Goal: Transaction & Acquisition: Purchase product/service

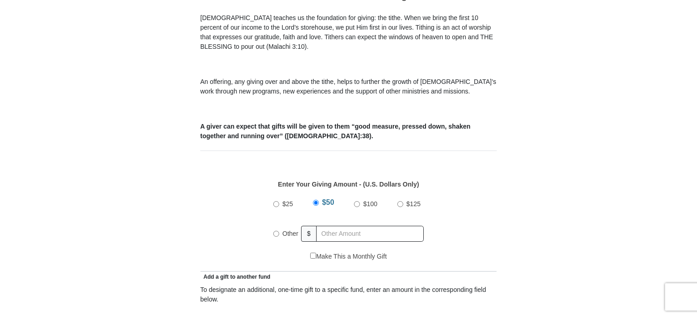
scroll to position [326, 0]
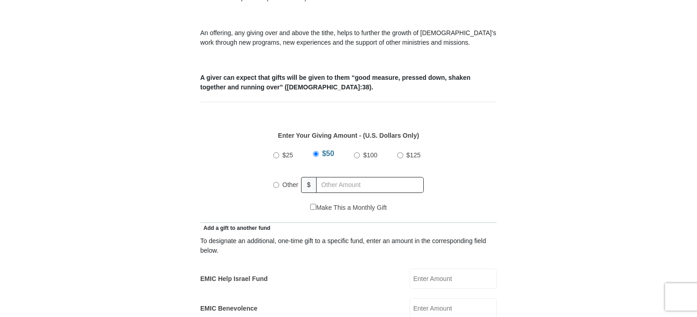
click at [275, 182] on input "Other" at bounding box center [276, 185] width 6 height 6
radio input "true"
type input "325.00"
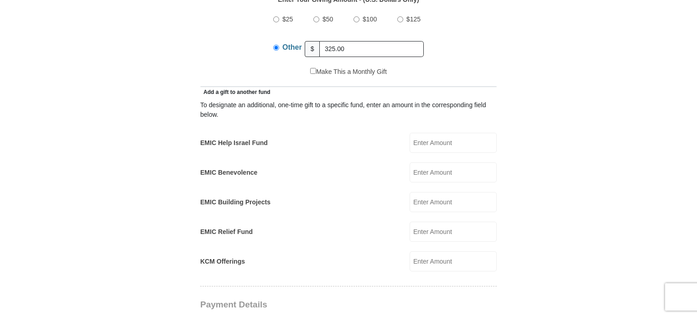
scroll to position [467, 0]
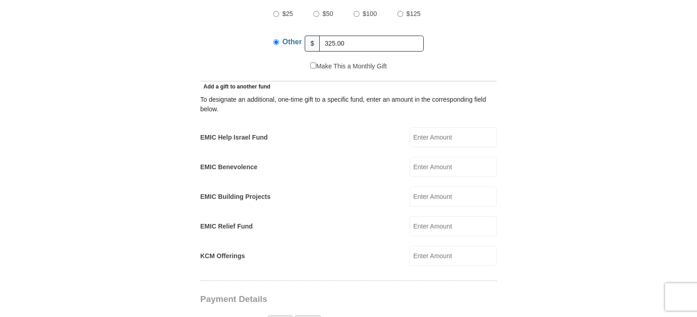
click at [433, 127] on input "EMIC Help Israel Fund" at bounding box center [452, 137] width 87 height 20
type input "75.00"
click at [589, 105] on form "Eagle Mountain International Church Online Giving Because of gifts like yours, …" at bounding box center [348, 244] width 520 height 1349
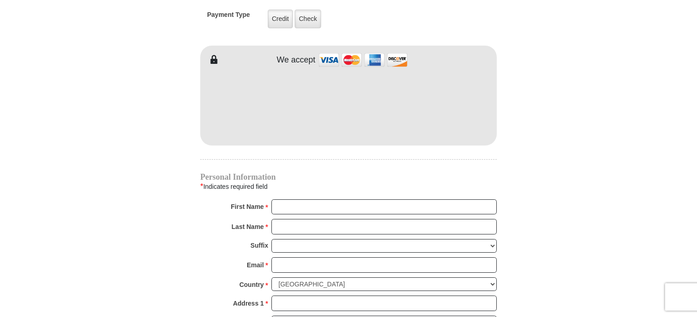
scroll to position [782, 0]
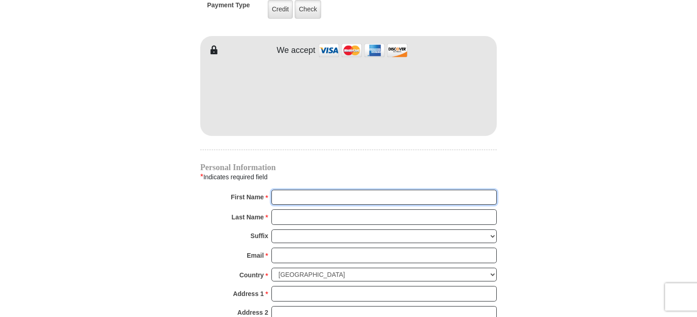
click at [312, 190] on input "First Name *" at bounding box center [383, 198] width 225 height 16
type input "Pamela"
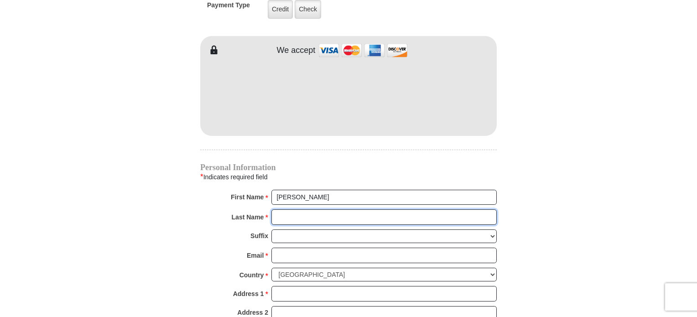
click at [325, 209] on input "Last Name *" at bounding box center [383, 217] width 225 height 16
type input "McNeilly"
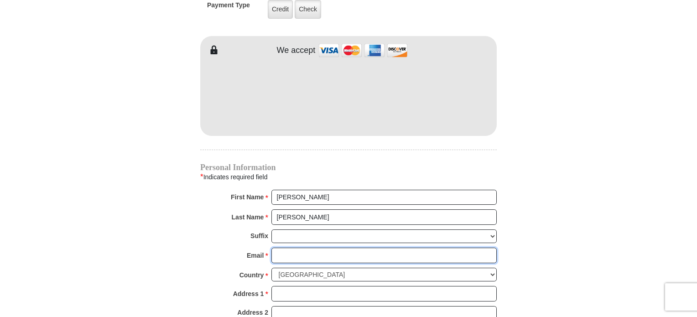
click at [308, 248] on input "Email *" at bounding box center [383, 256] width 225 height 16
type input "pamelamcneilly@yahoo.com"
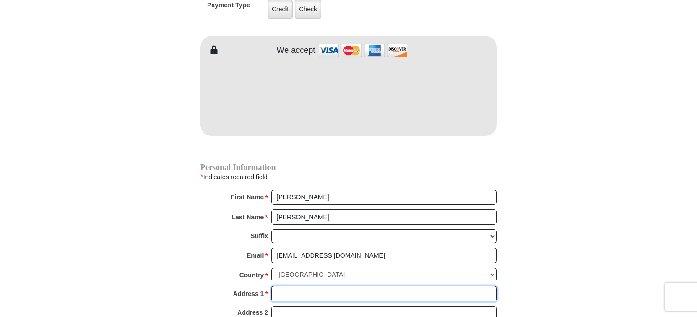
type input "8967 THOMAS LN"
type input "WOODBURY"
select select "MN"
type input "551257603"
type input "6513230396"
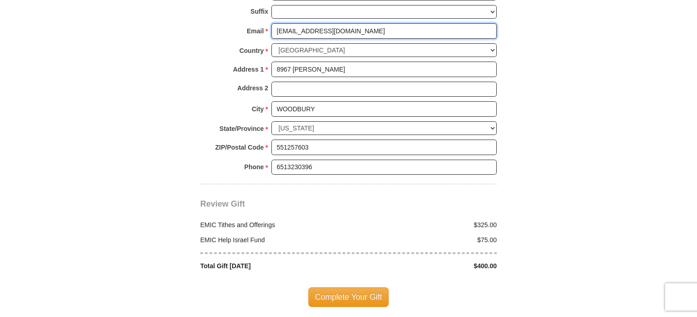
scroll to position [1008, 0]
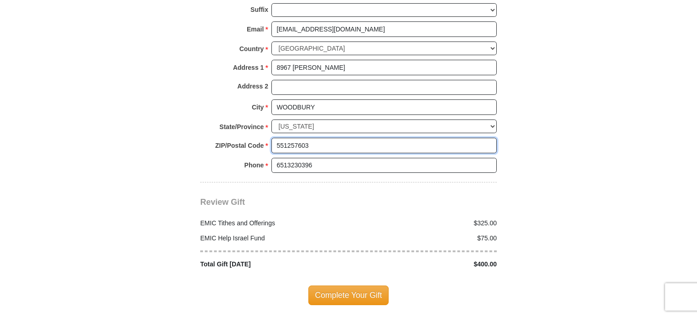
click at [331, 138] on input "551257603" at bounding box center [383, 146] width 225 height 16
type input "55125"
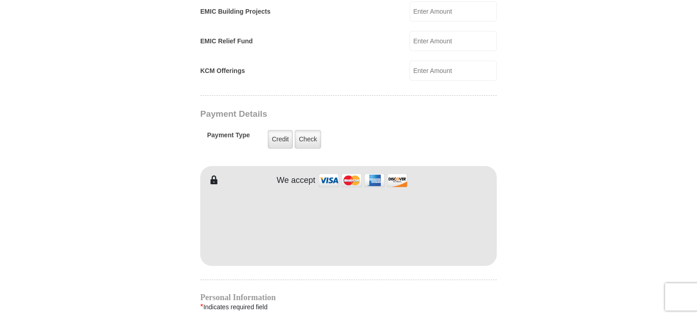
scroll to position [666, 0]
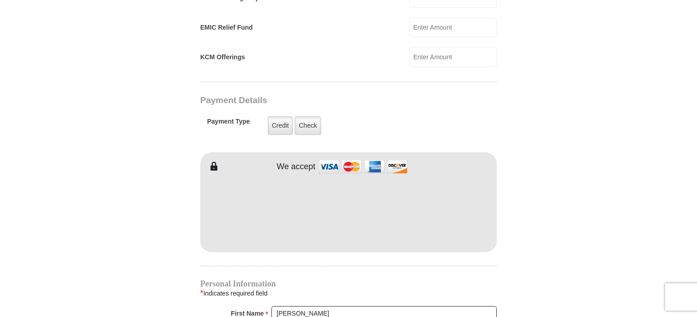
click at [534, 219] on form "Eagle Mountain International Church Online Giving Because of gifts like yours, …" at bounding box center [348, 45] width 520 height 1349
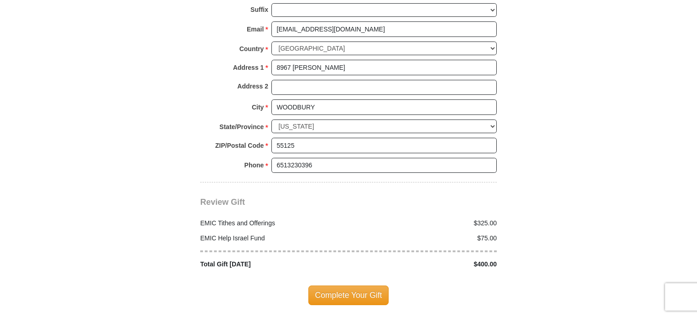
scroll to position [1054, 0]
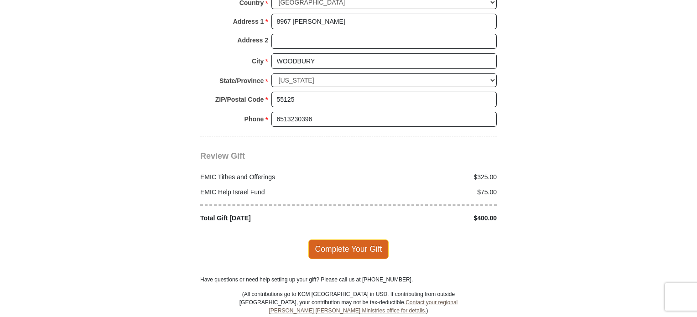
click at [361, 239] on span "Complete Your Gift" at bounding box center [348, 248] width 81 height 19
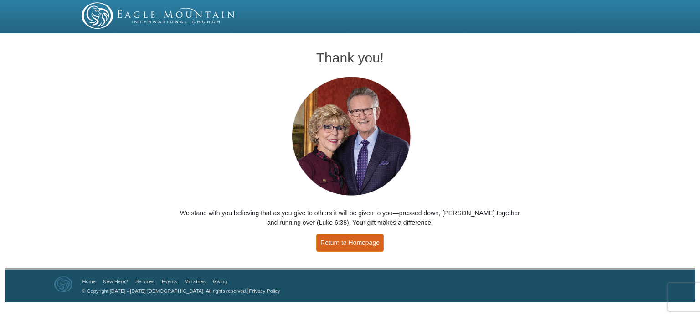
click at [330, 246] on link "Return to Homepage" at bounding box center [349, 243] width 67 height 18
